Goal: Task Accomplishment & Management: Manage account settings

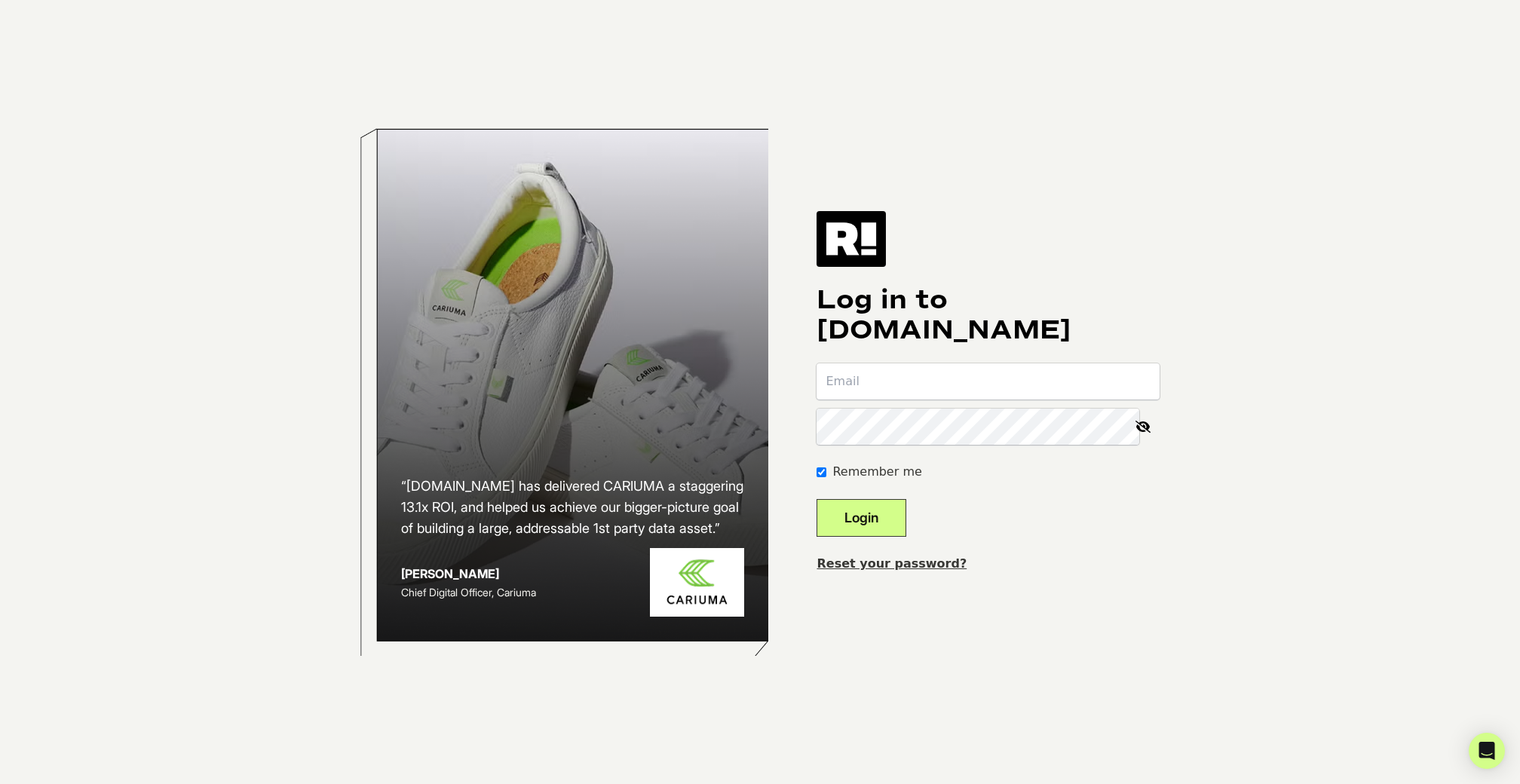
type input "hannah@crownaffair.com"
click at [877, 511] on button "Login" at bounding box center [860, 518] width 90 height 38
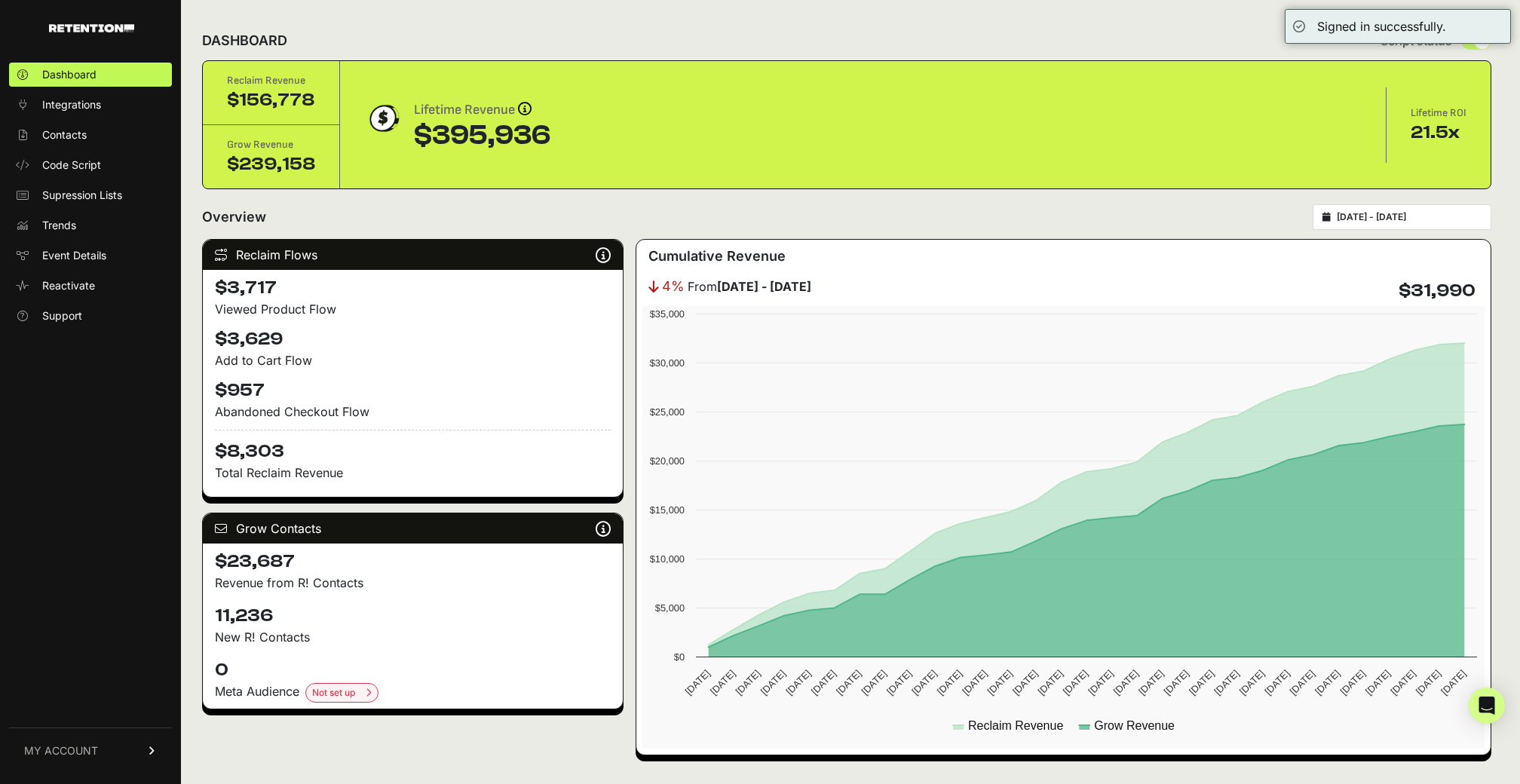
click at [120, 751] on link "MY ACCOUNT" at bounding box center [91, 750] width 163 height 46
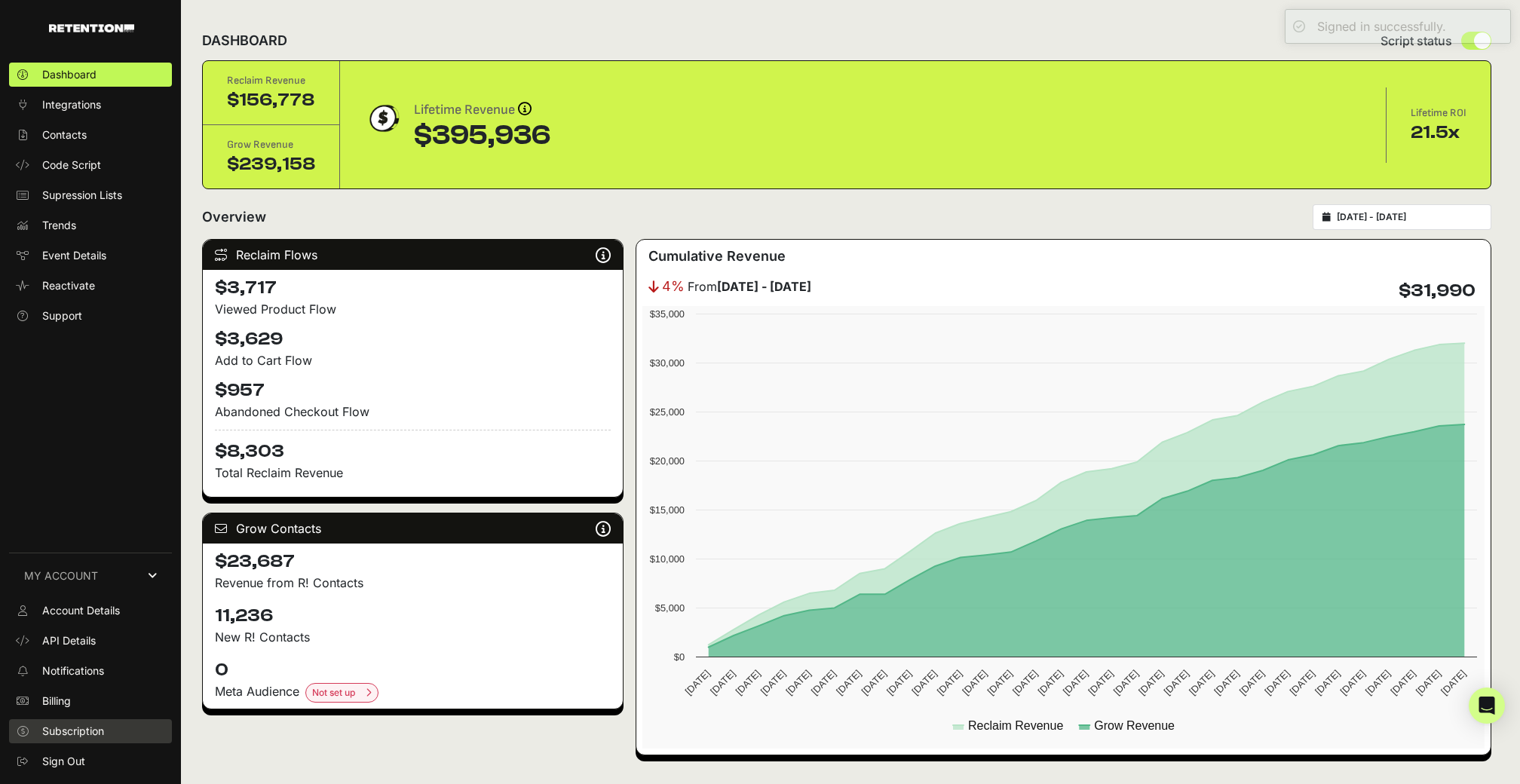
click at [98, 719] on link "Subscription" at bounding box center [91, 731] width 163 height 25
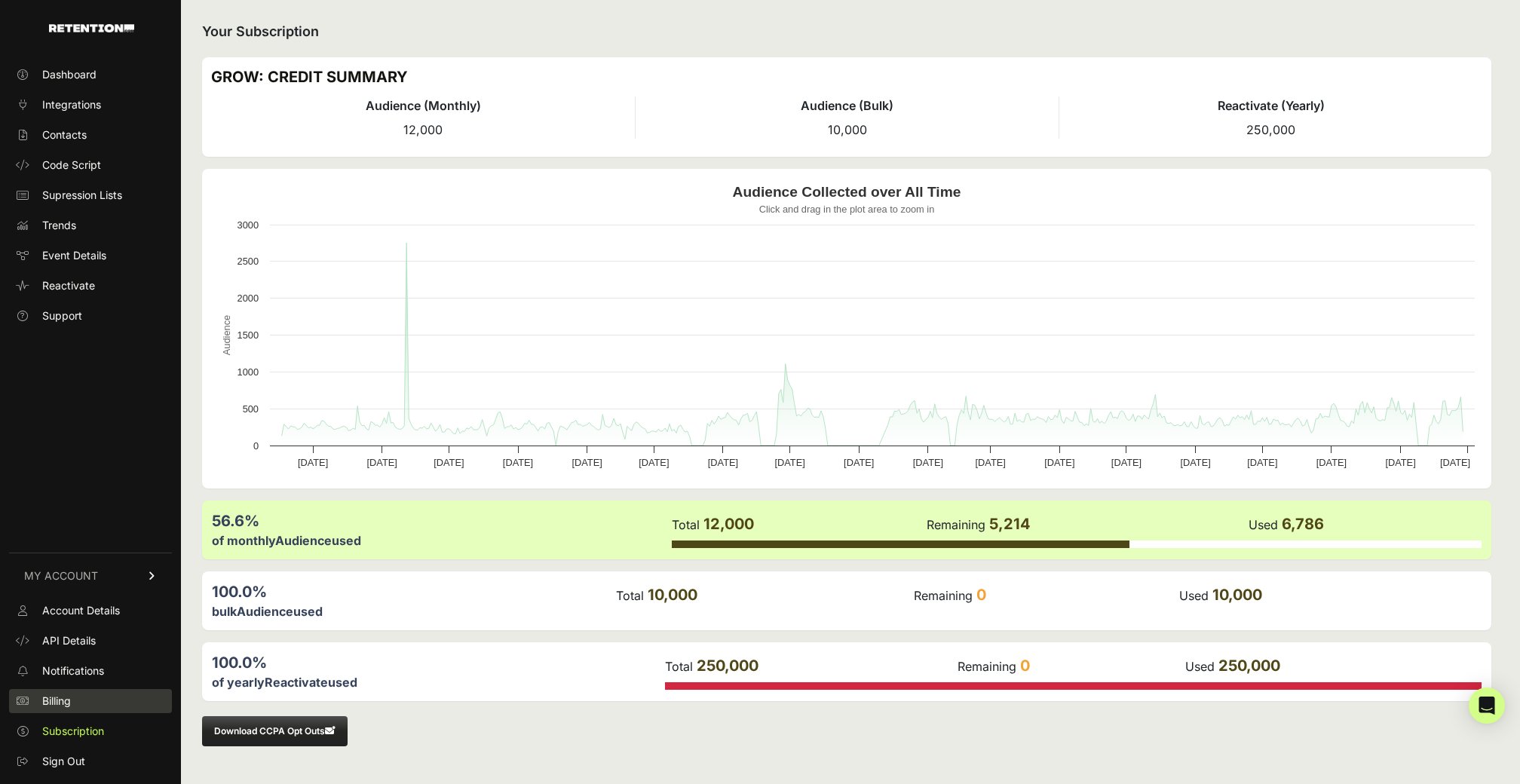
click at [76, 696] on link "Billing" at bounding box center [91, 701] width 163 height 25
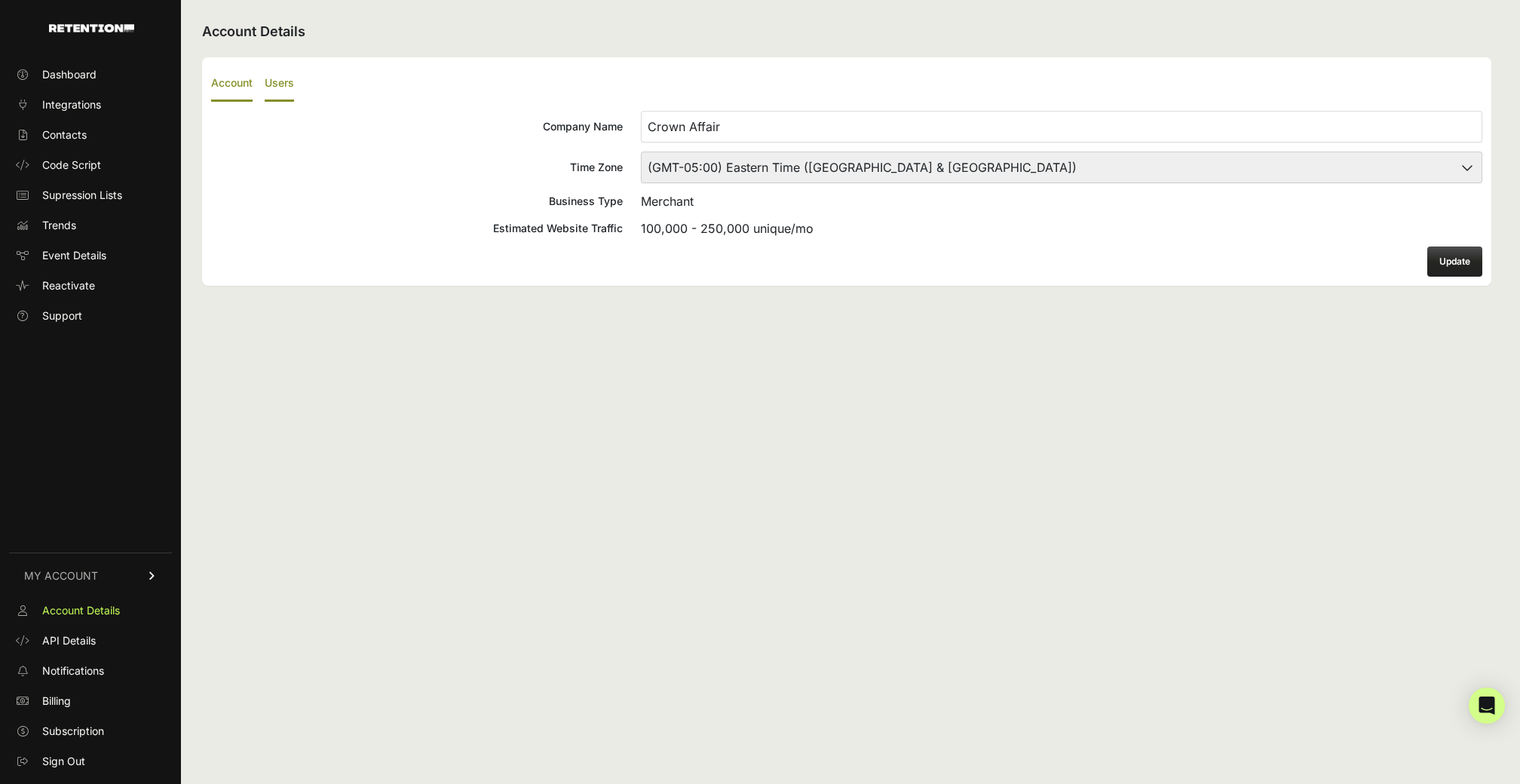
click at [275, 78] on label "Users" at bounding box center [278, 84] width 29 height 36
click at [0, 0] on input "Users" at bounding box center [0, 0] width 0 height 0
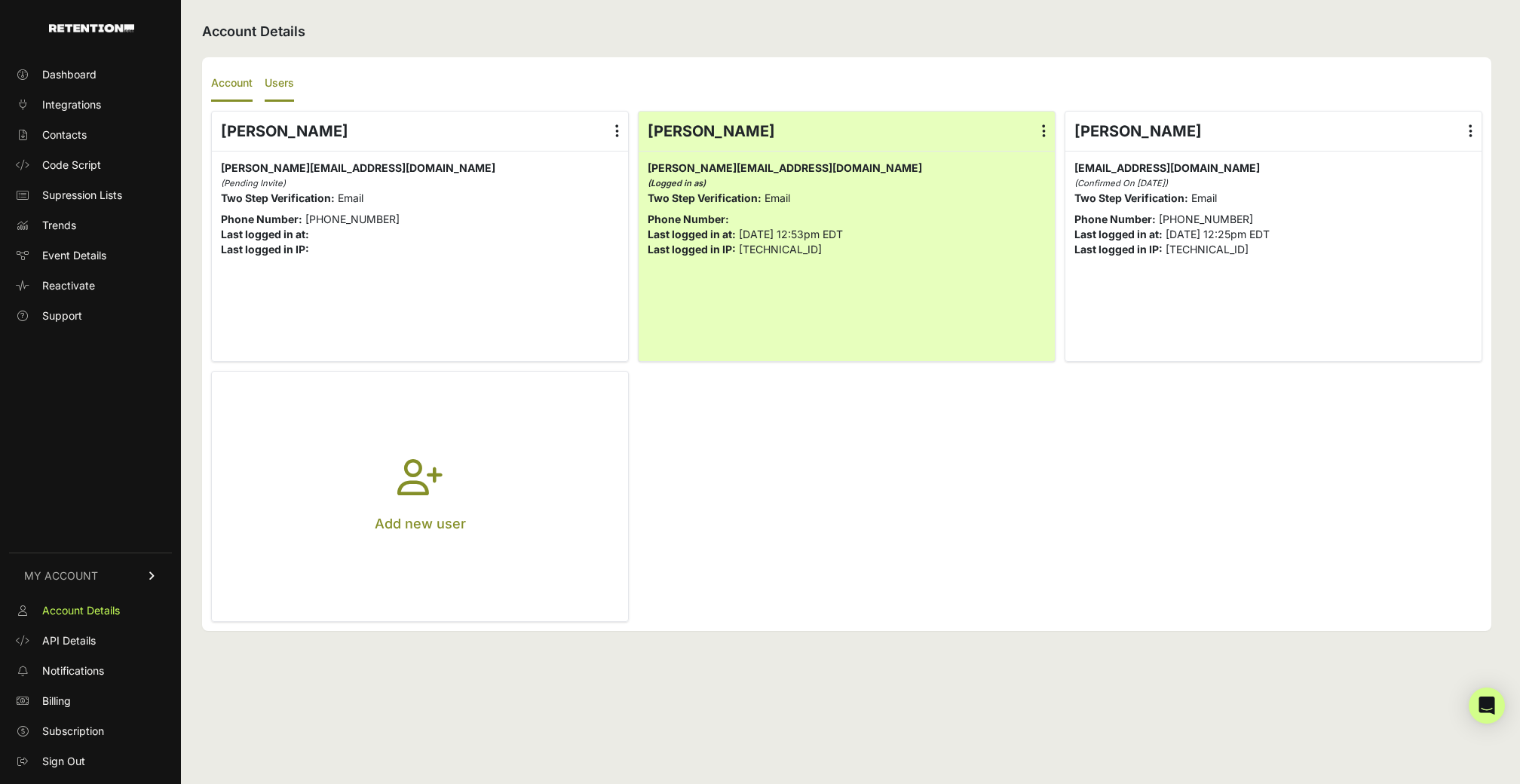
click at [240, 82] on label "Account" at bounding box center [232, 84] width 42 height 36
click at [0, 0] on input "Account" at bounding box center [0, 0] width 0 height 0
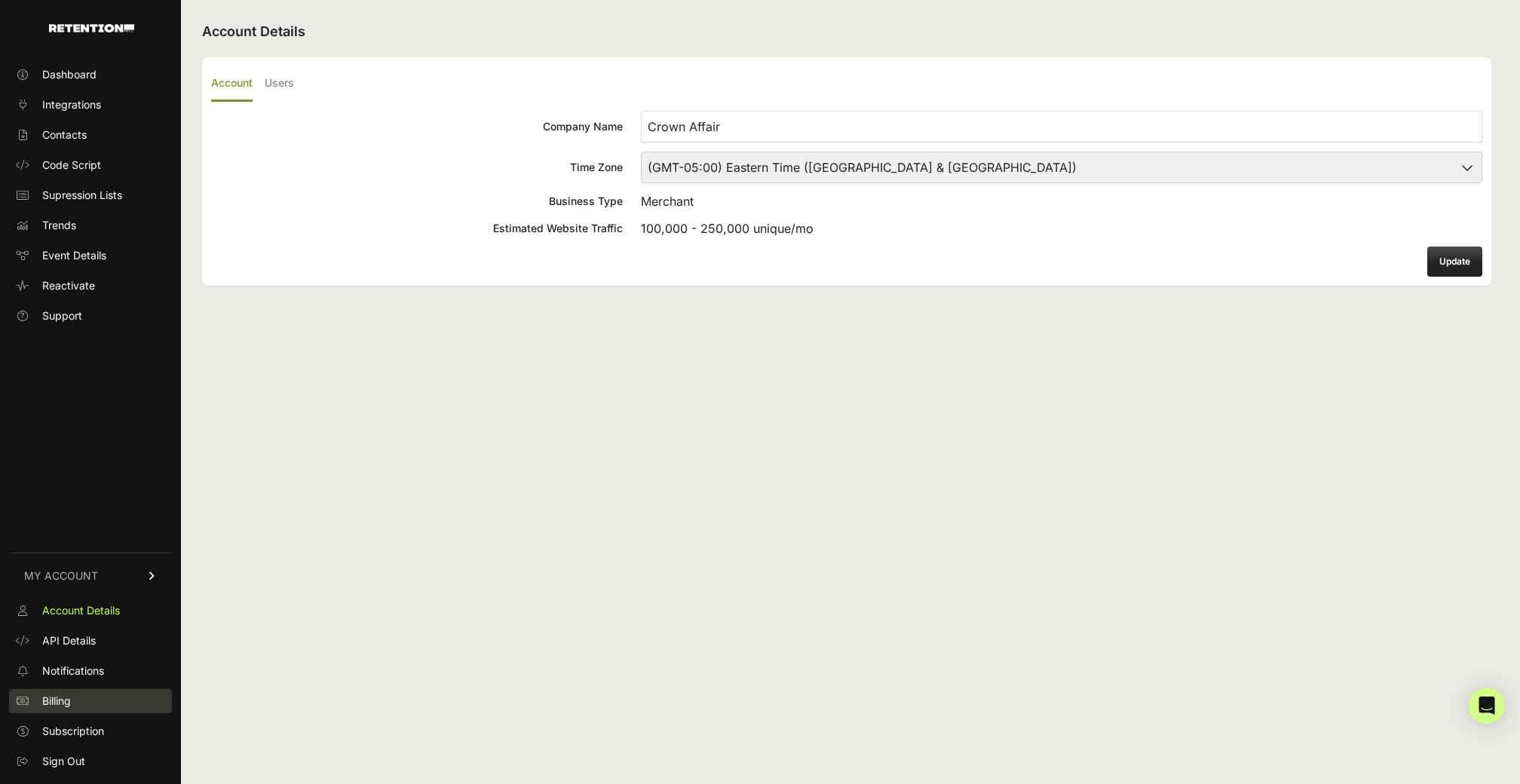
click at [74, 689] on link "Billing" at bounding box center [91, 701] width 163 height 25
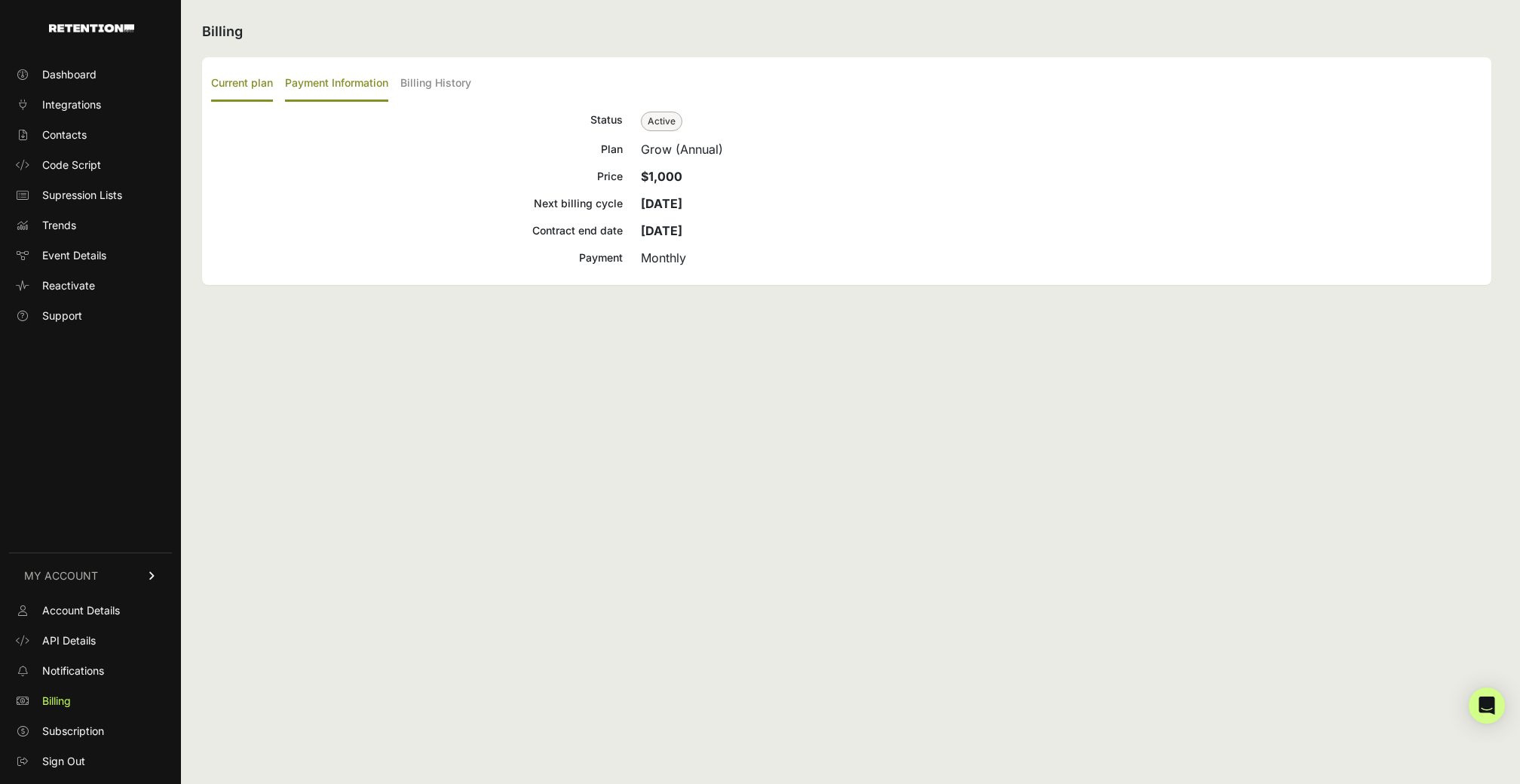
click at [323, 69] on label "Payment Information" at bounding box center [336, 84] width 103 height 36
click at [0, 0] on input "Payment Information" at bounding box center [0, 0] width 0 height 0
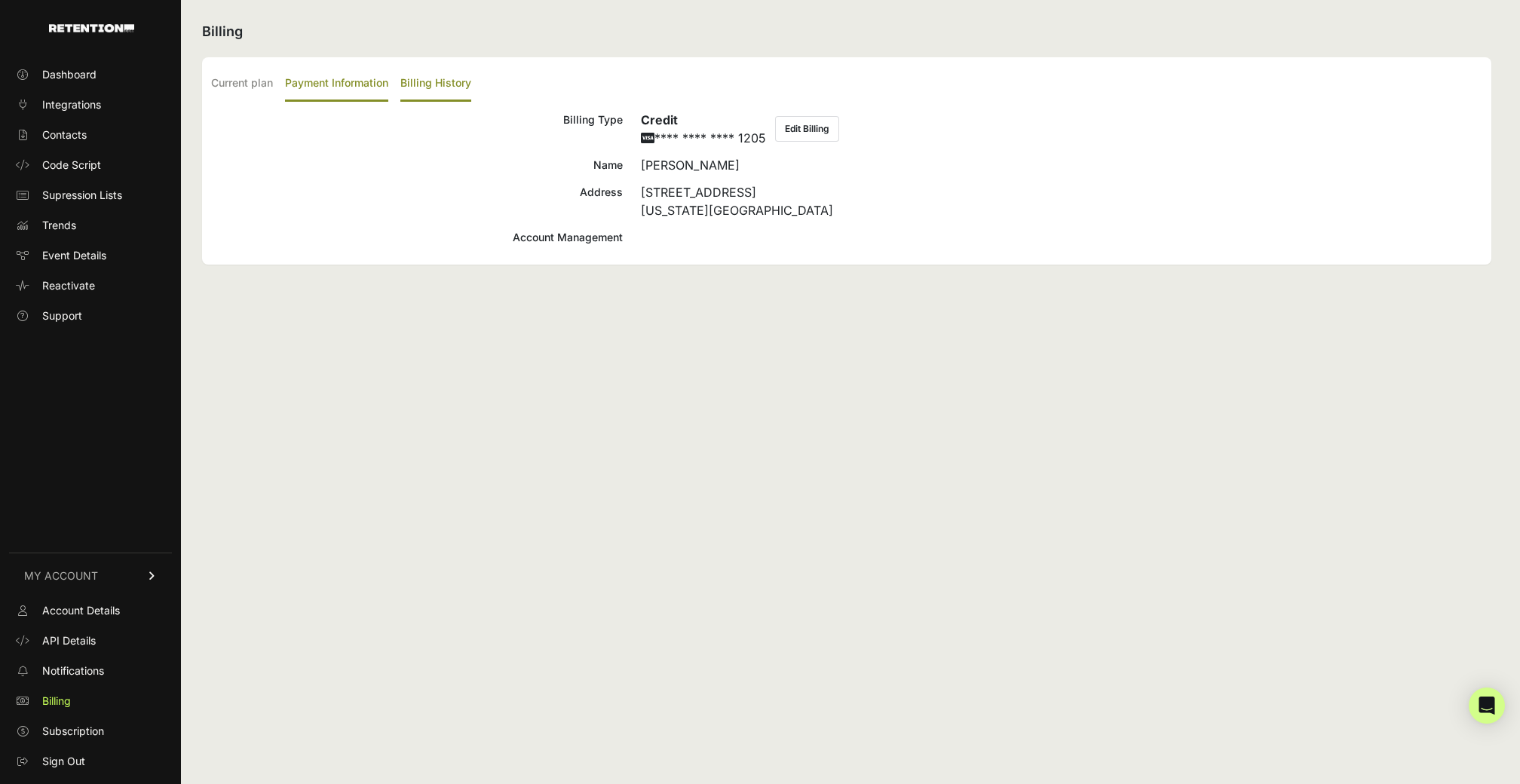
click at [437, 85] on label "Billing History" at bounding box center [435, 84] width 71 height 36
click at [0, 0] on input "Billing History" at bounding box center [0, 0] width 0 height 0
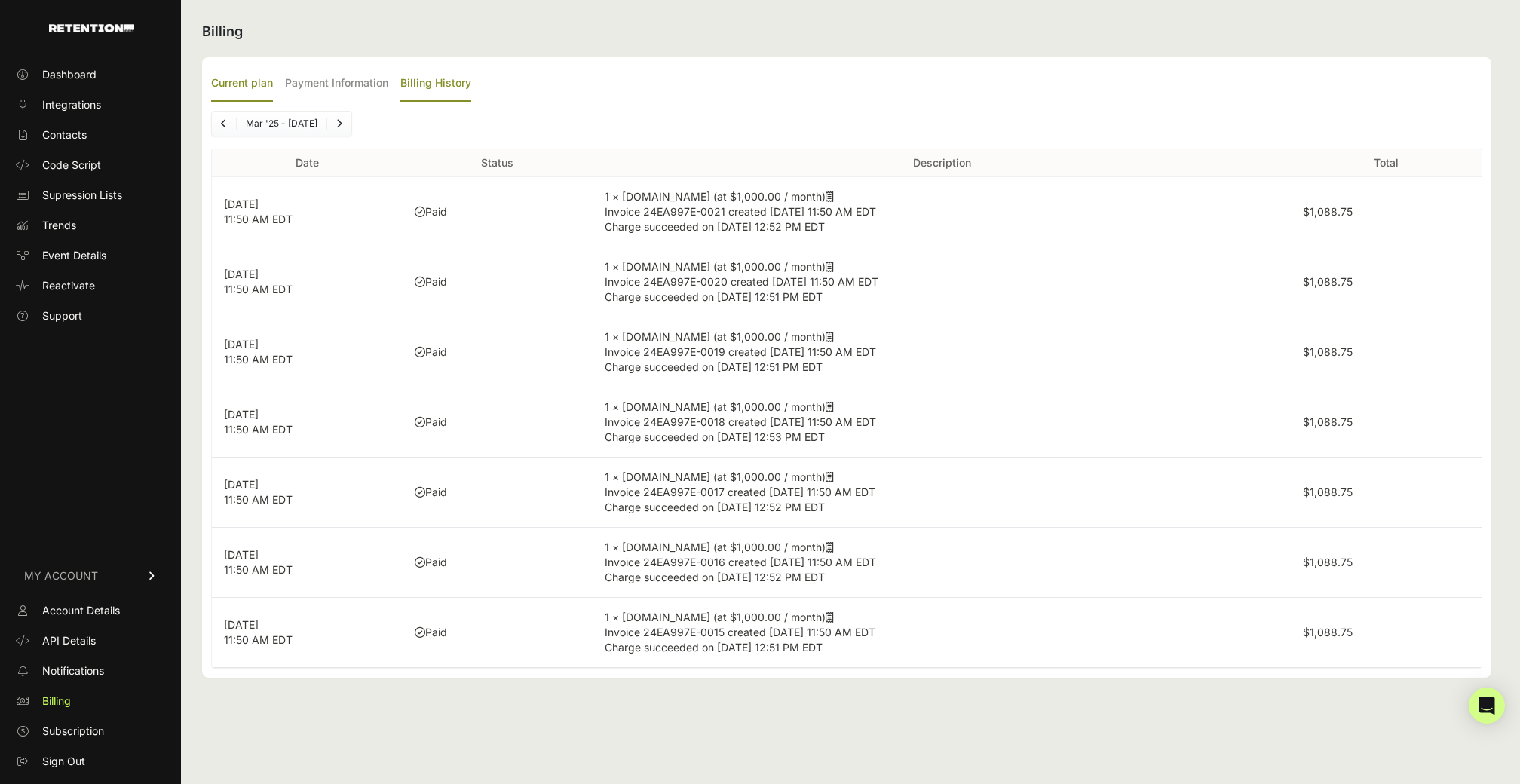
click at [231, 83] on label "Current plan" at bounding box center [242, 84] width 62 height 36
click at [0, 0] on input "Current plan" at bounding box center [0, 0] width 0 height 0
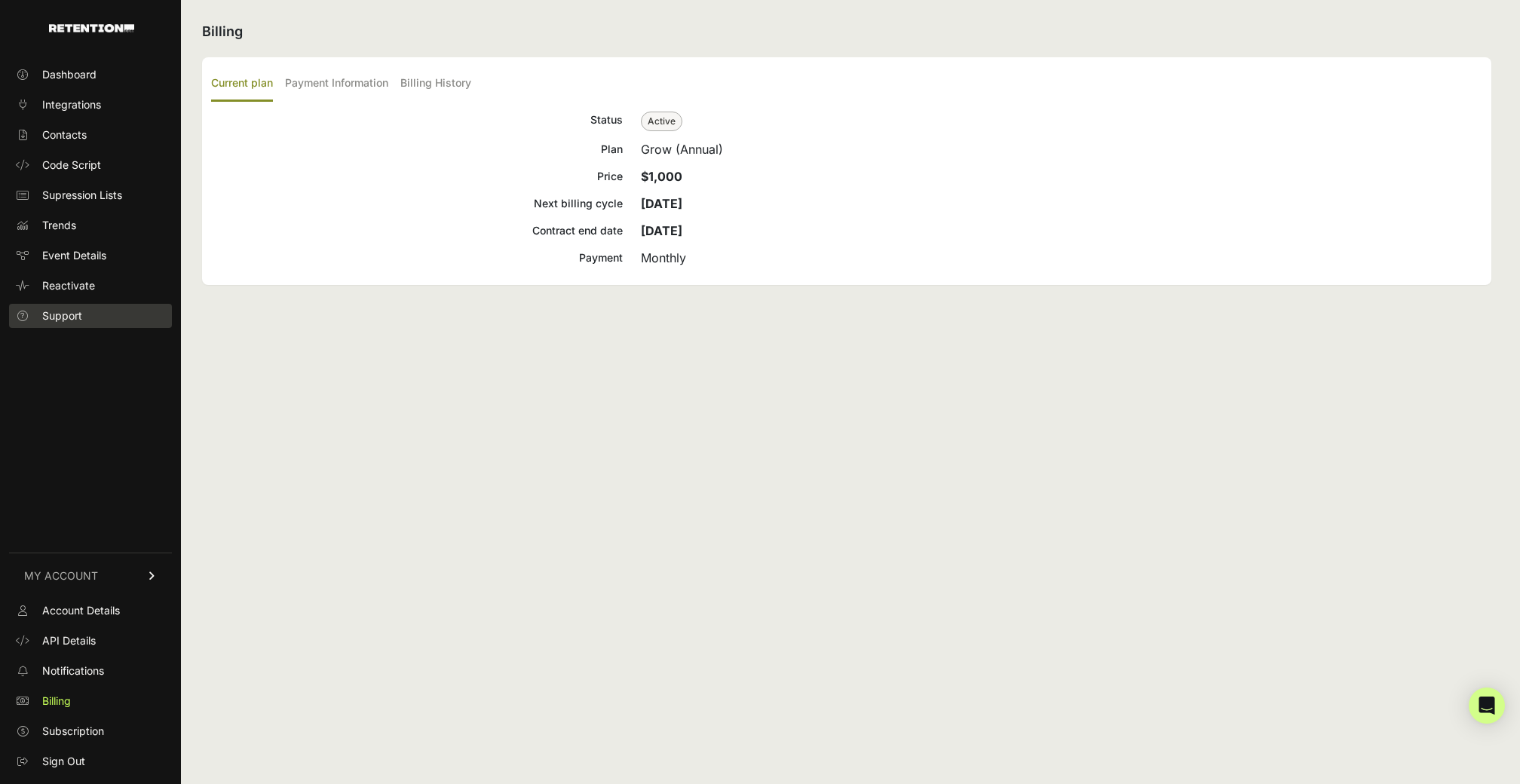
click at [76, 312] on span "Support" at bounding box center [62, 316] width 40 height 15
